Goal: Complete application form

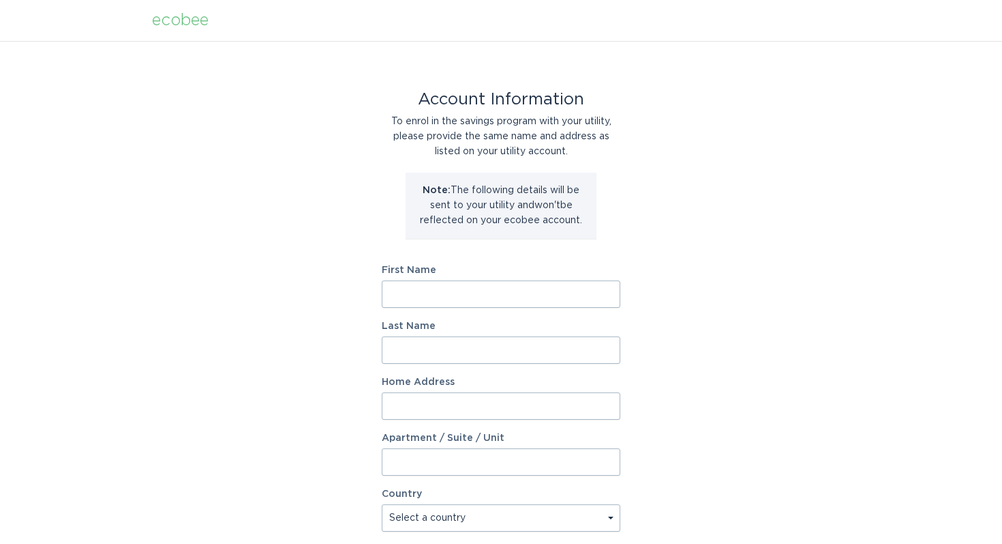
click at [471, 290] on input "First Name" at bounding box center [501, 293] width 239 height 27
type input "Kimmy"
type input "[PERSON_NAME]"
type input "[STREET_ADDRESS]"
select select "US"
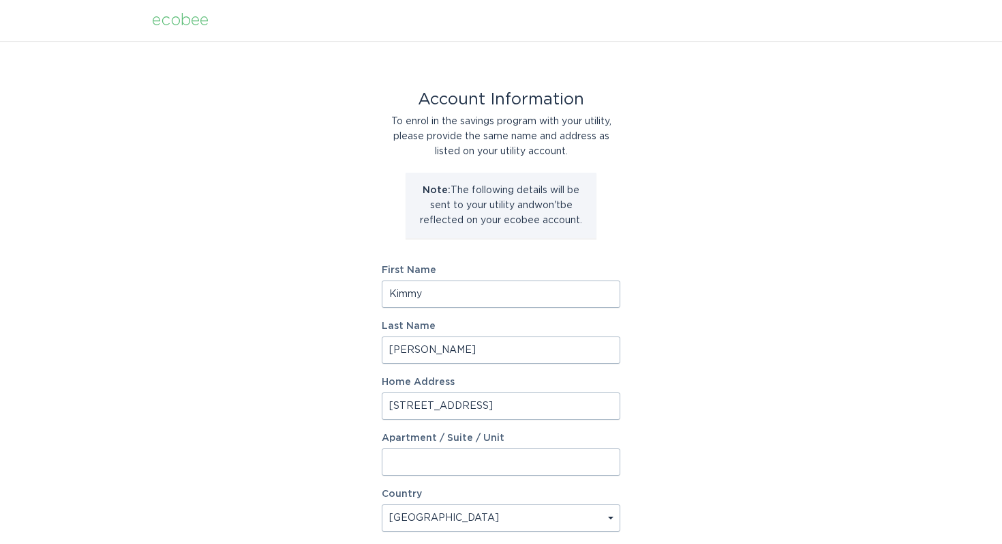
type input "[GEOGRAPHIC_DATA]"
type input "80516"
select select "CO"
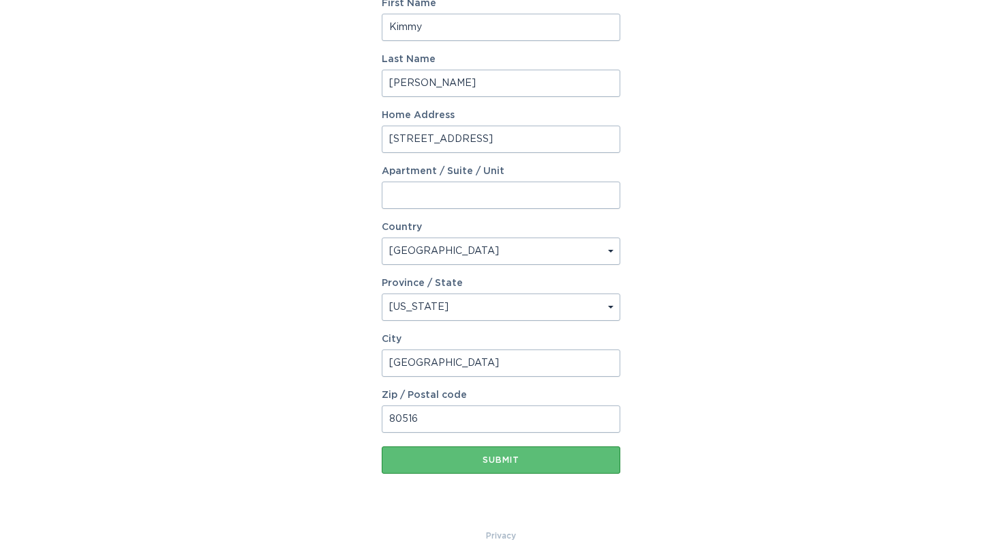
scroll to position [286, 0]
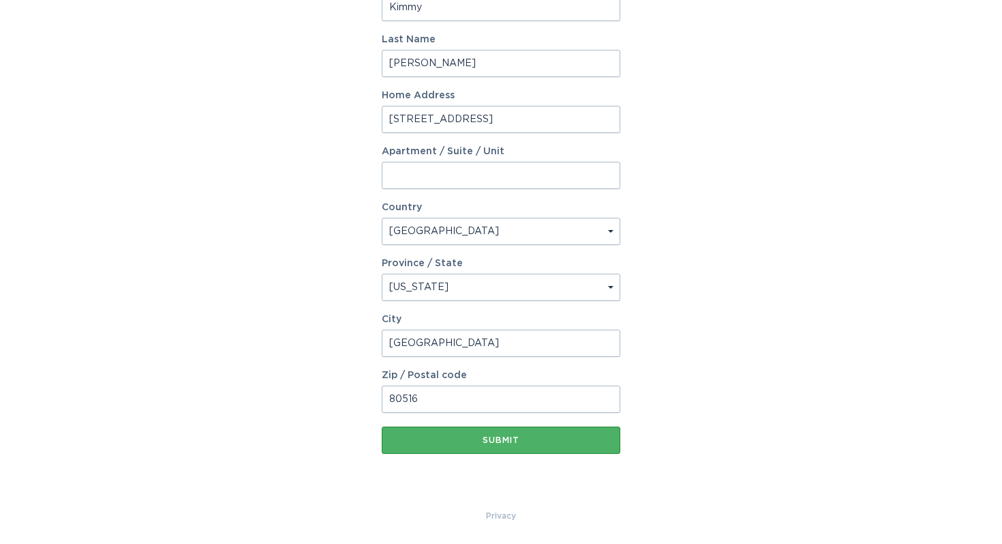
click at [477, 433] on button "Submit" at bounding box center [501, 439] width 239 height 27
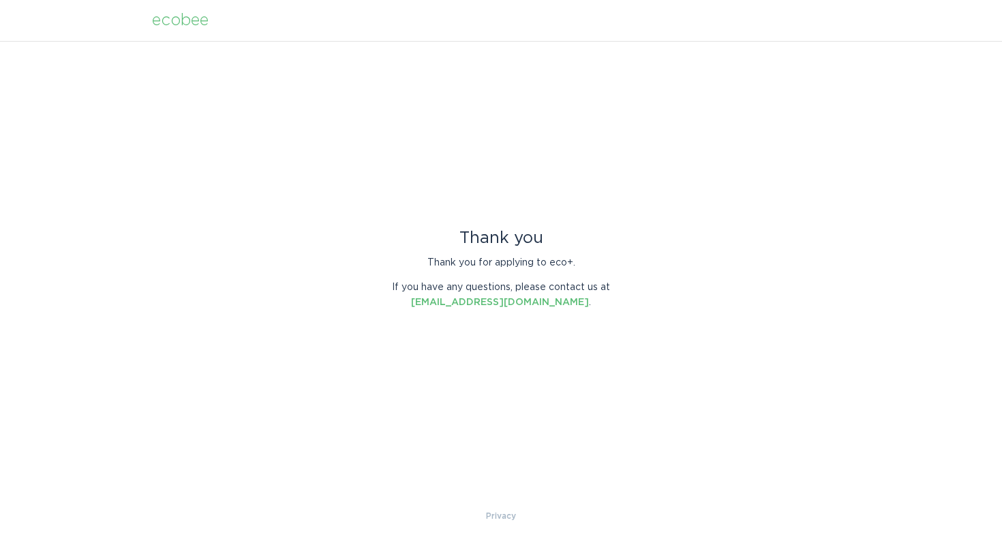
scroll to position [0, 0]
